Goal: Transaction & Acquisition: Purchase product/service

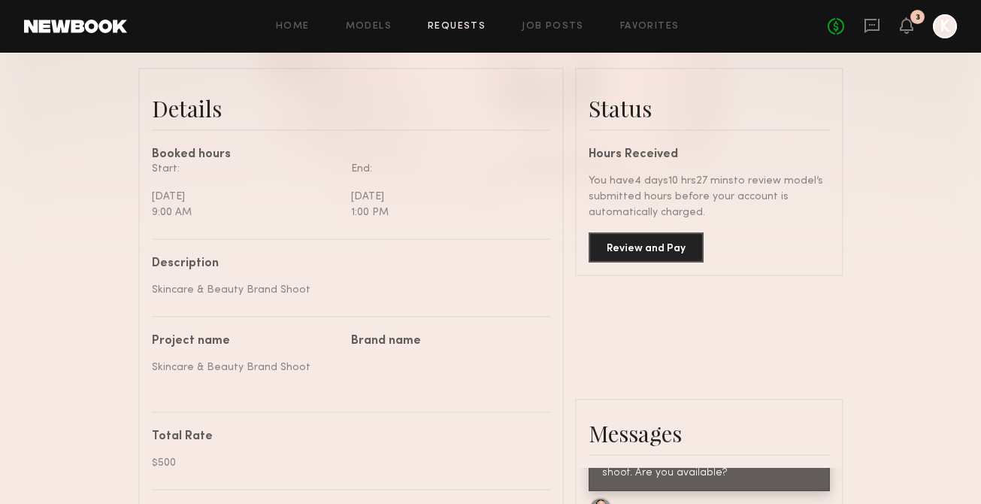
scroll to position [253, 0]
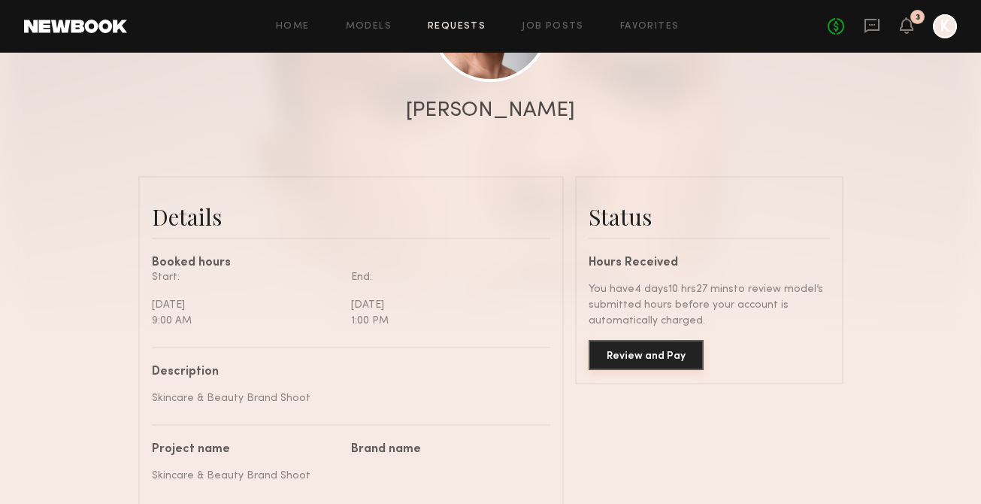
click at [639, 354] on button "Review and Pay" at bounding box center [646, 355] width 115 height 30
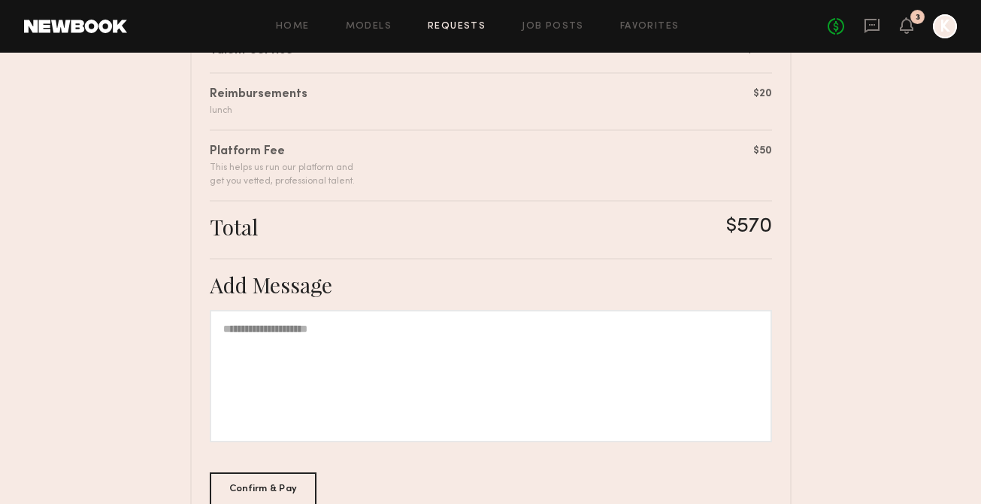
scroll to position [441, 0]
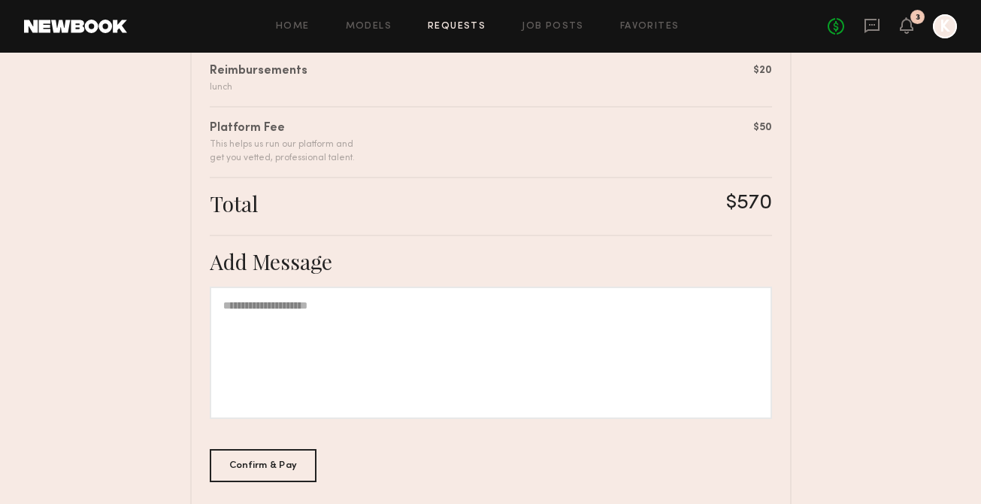
click at [317, 311] on div at bounding box center [491, 352] width 562 height 132
drag, startPoint x: 414, startPoint y: 305, endPoint x: 356, endPoint y: 305, distance: 57.9
click at [356, 305] on div "**********" at bounding box center [491, 352] width 562 height 132
click at [282, 462] on div "Confirm & Pay" at bounding box center [264, 464] width 108 height 33
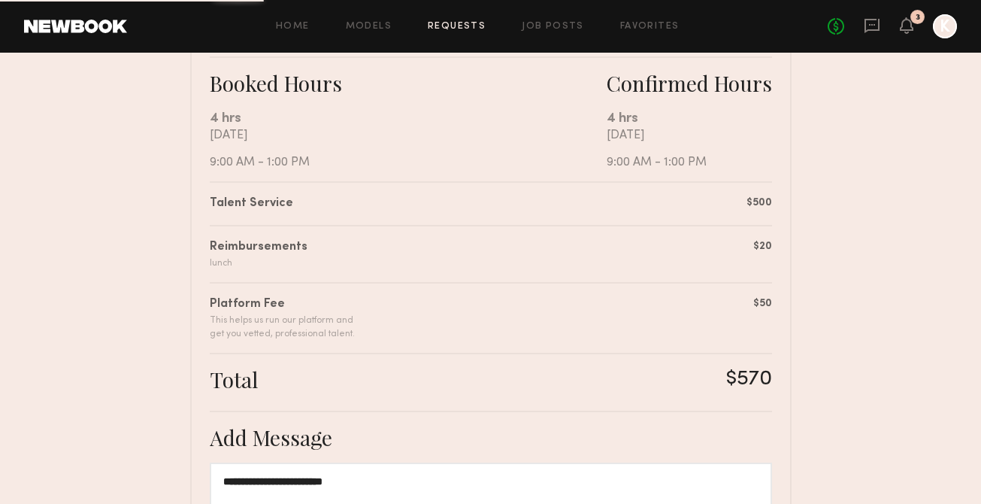
scroll to position [238, 0]
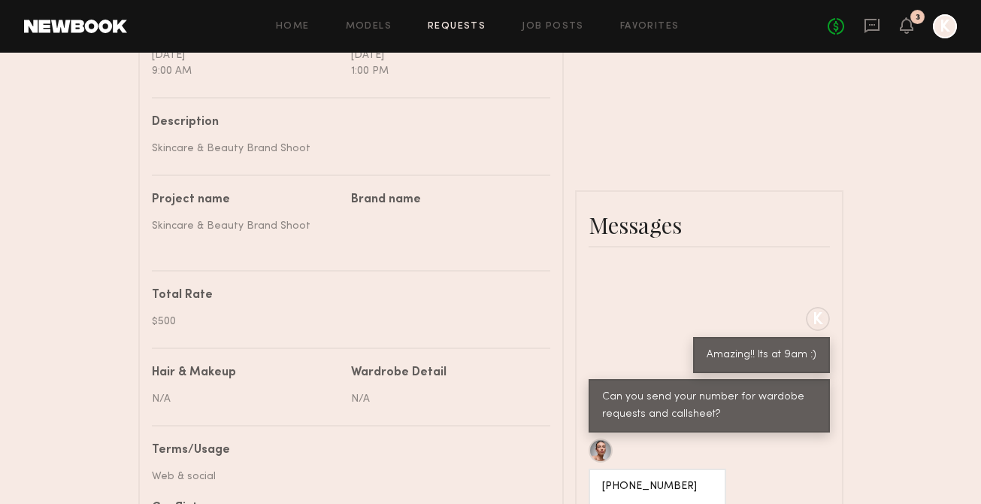
scroll to position [1075, 0]
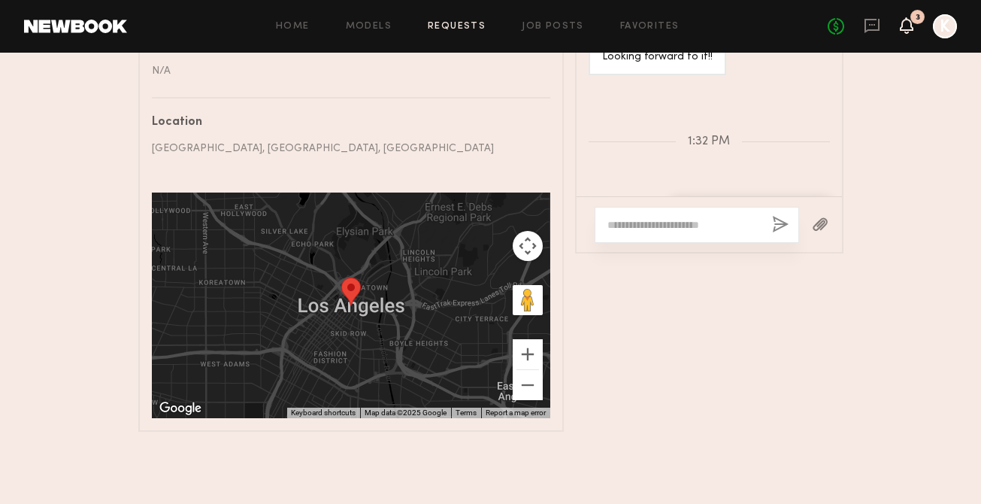
click at [905, 29] on icon at bounding box center [907, 25] width 12 height 11
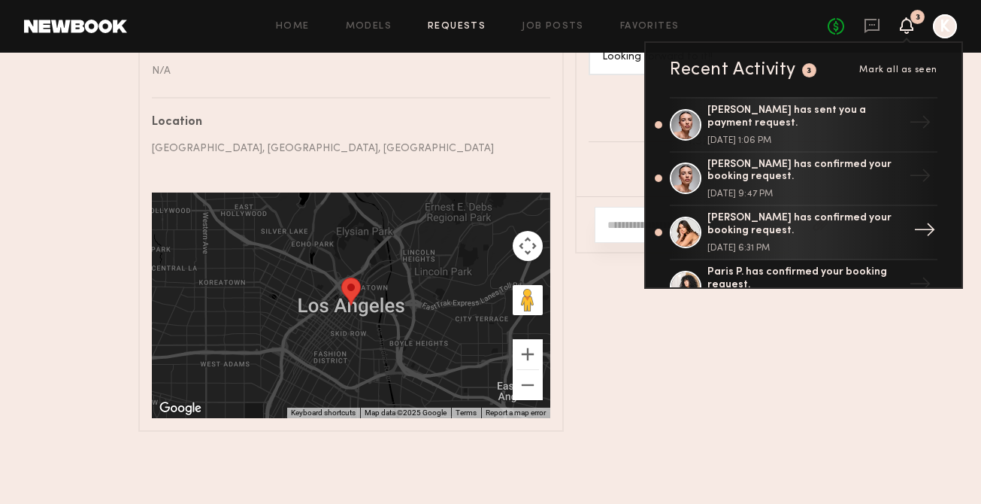
scroll to position [17, 0]
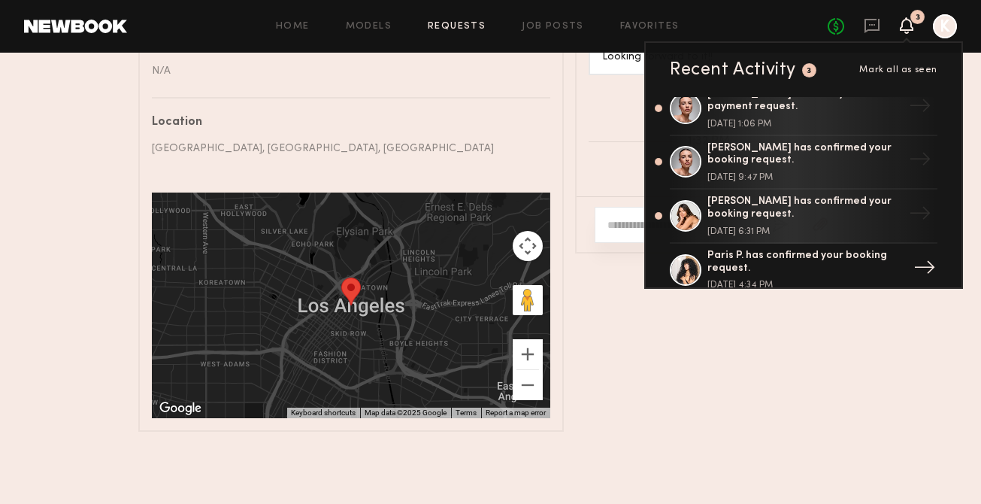
click at [789, 256] on div "Paris P. has confirmed your booking request." at bounding box center [806, 263] width 196 height 26
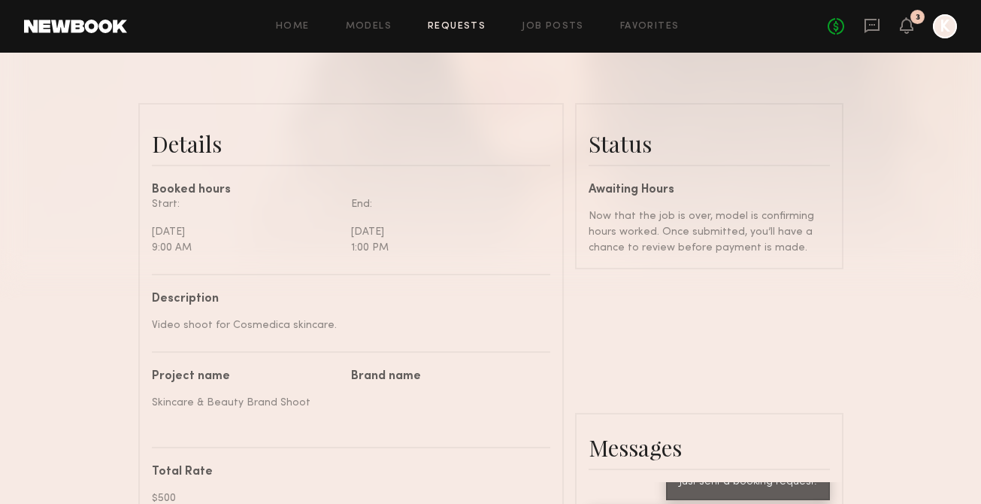
scroll to position [325, 0]
click at [648, 235] on div "Now that the job is over, model is confirming hours worked. Once submitted, you…" at bounding box center [709, 233] width 241 height 47
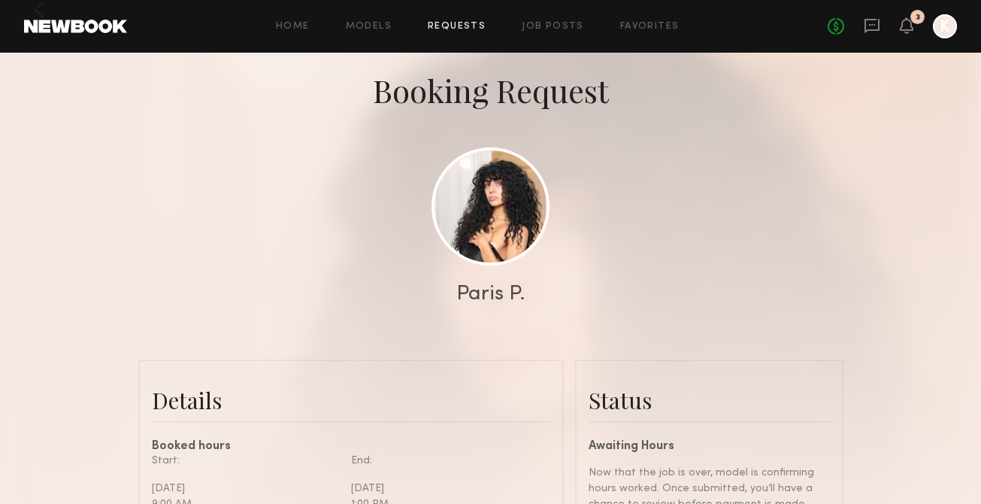
scroll to position [0, 0]
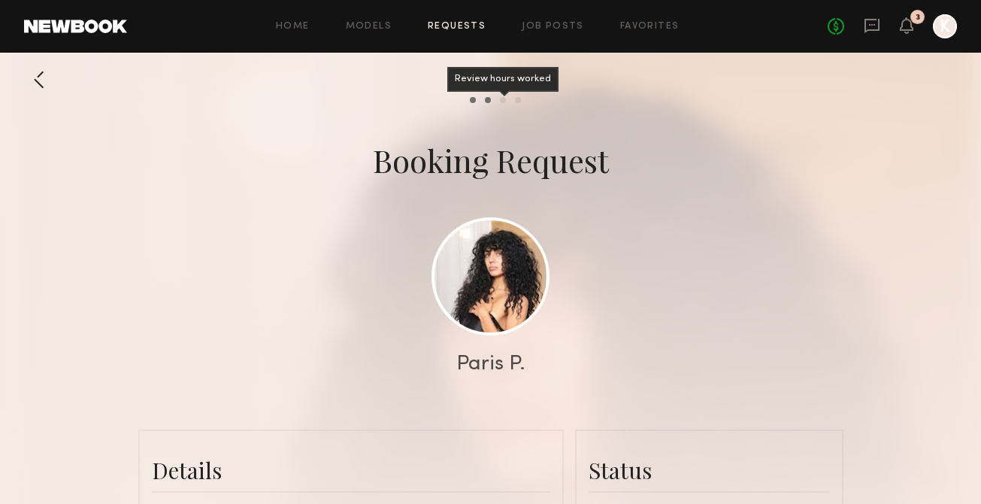
click at [500, 99] on div "Review hours worked" at bounding box center [503, 100] width 6 height 6
click at [902, 31] on icon at bounding box center [907, 25] width 14 height 17
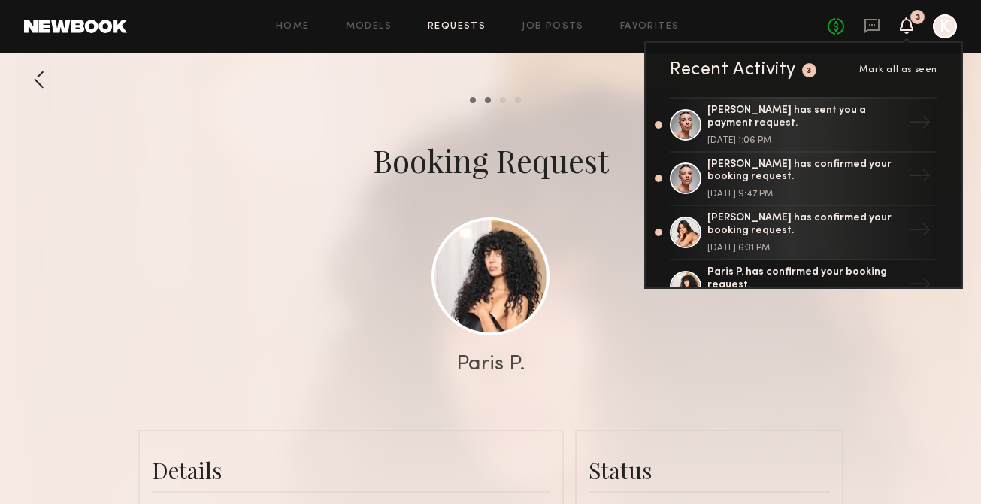
click at [902, 30] on icon at bounding box center [907, 25] width 14 height 17
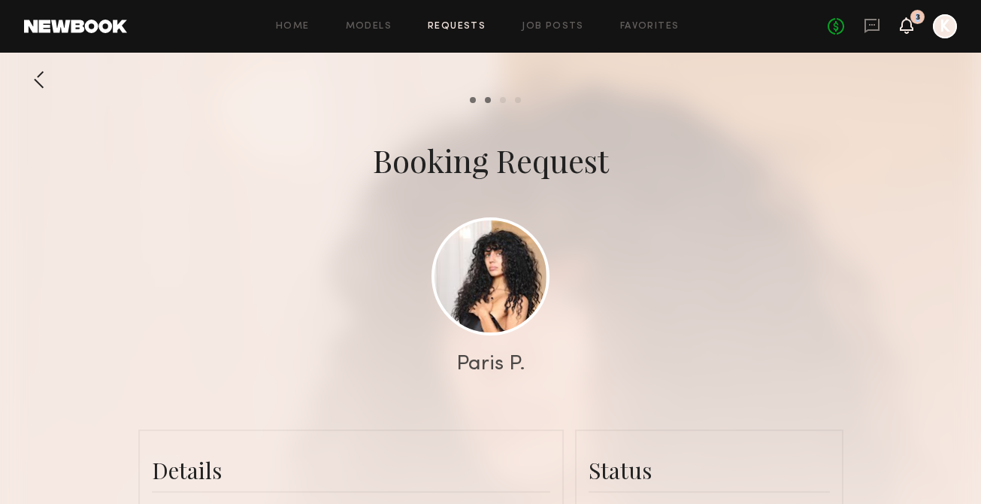
click at [902, 30] on icon at bounding box center [907, 25] width 14 height 17
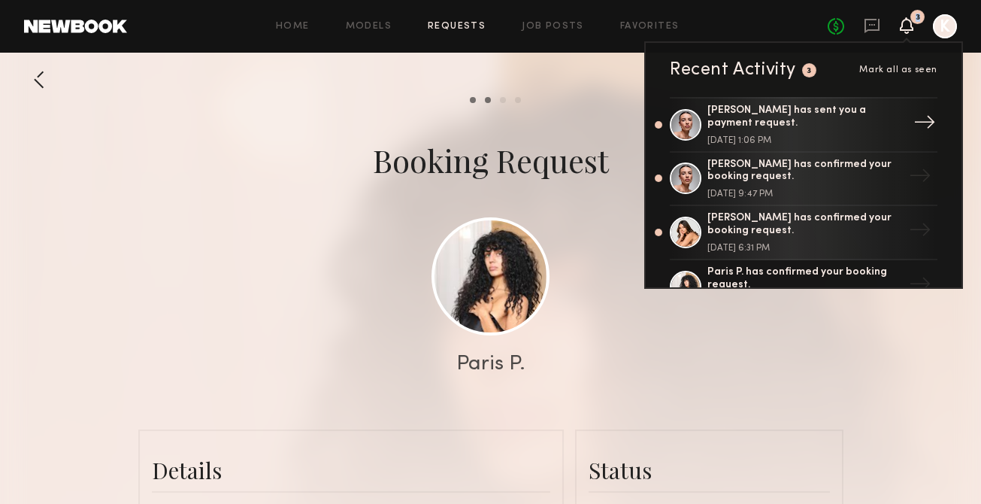
click at [695, 123] on div at bounding box center [686, 125] width 32 height 32
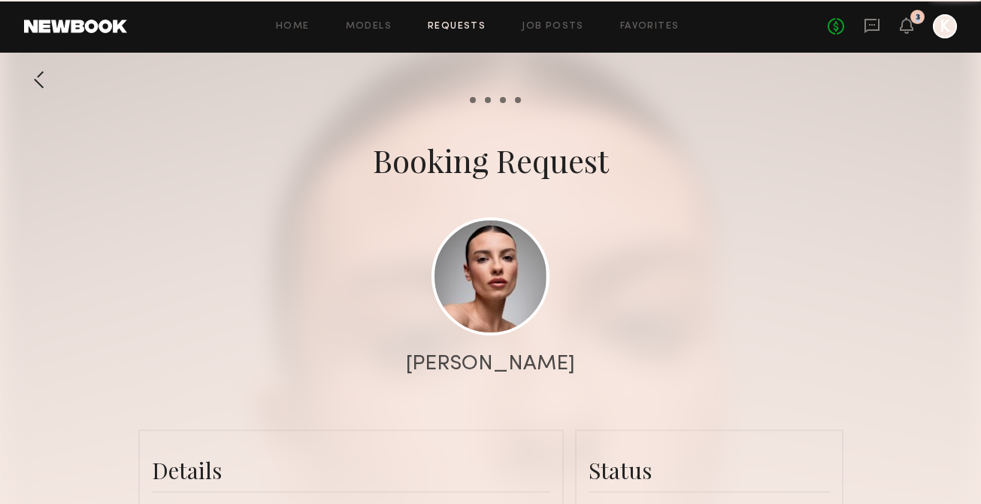
scroll to position [2118, 0]
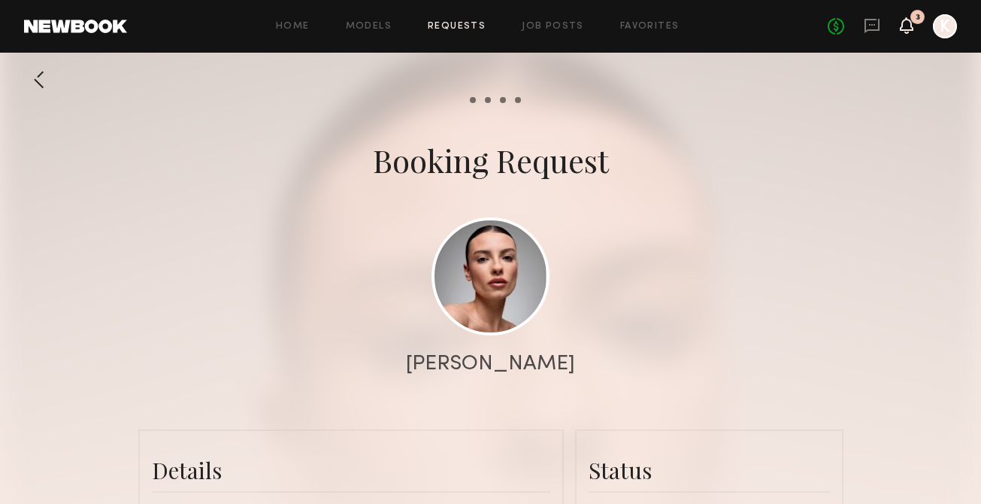
click at [911, 23] on icon at bounding box center [907, 25] width 12 height 11
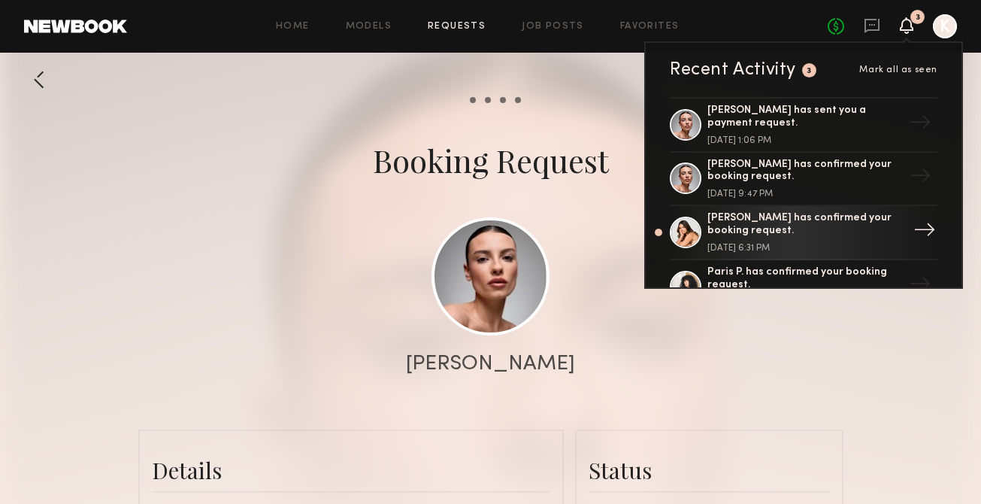
click at [808, 225] on div "Caina F. has confirmed your booking request." at bounding box center [806, 225] width 196 height 26
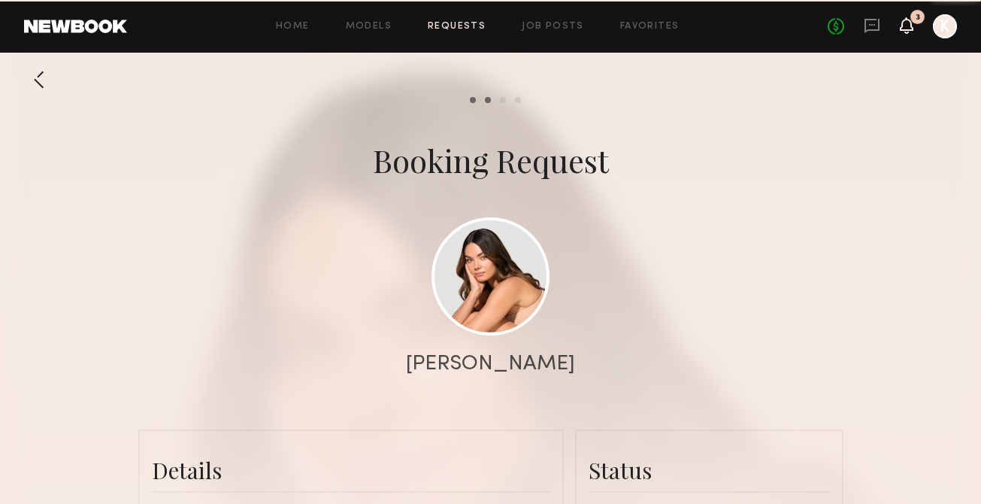
scroll to position [1797, 0]
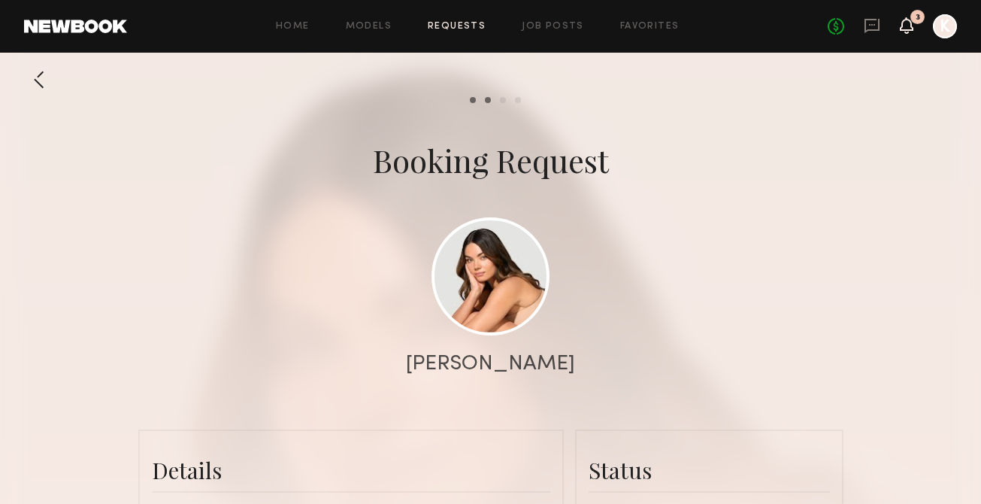
click at [905, 28] on icon at bounding box center [907, 25] width 12 height 11
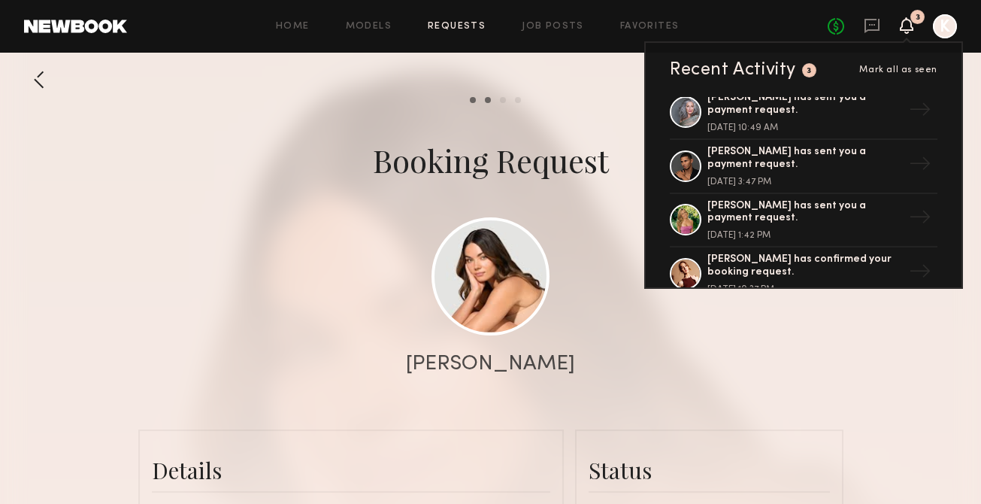
scroll to position [775, 0]
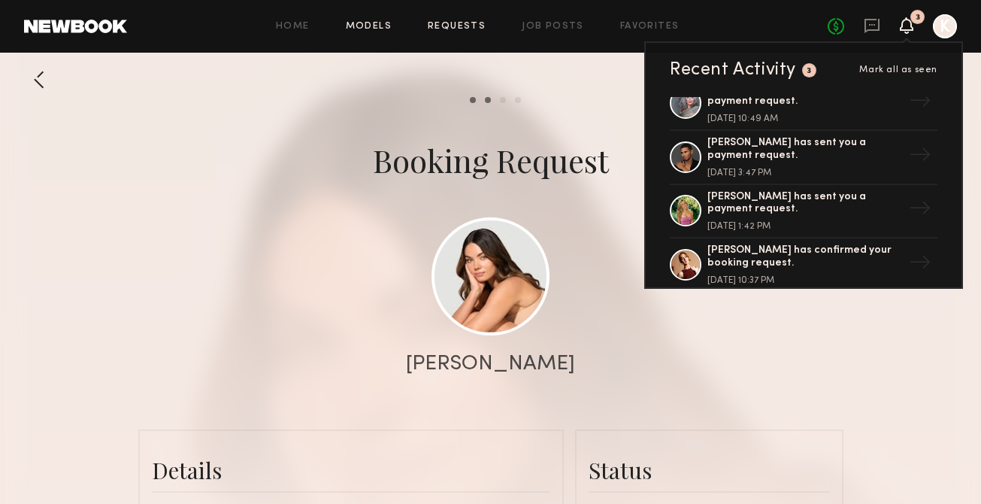
click at [361, 27] on link "Models" at bounding box center [369, 27] width 46 height 10
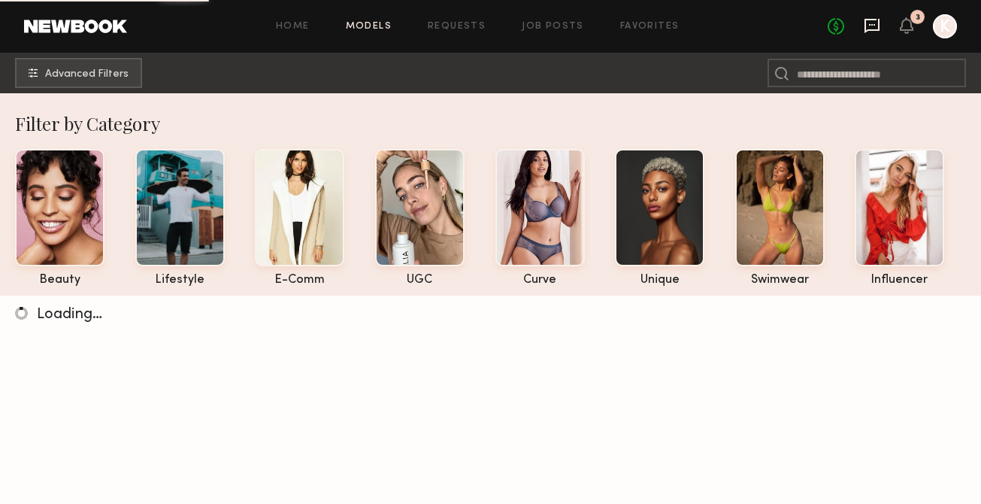
click at [874, 23] on icon at bounding box center [872, 25] width 17 height 17
